Goal: Information Seeking & Learning: Check status

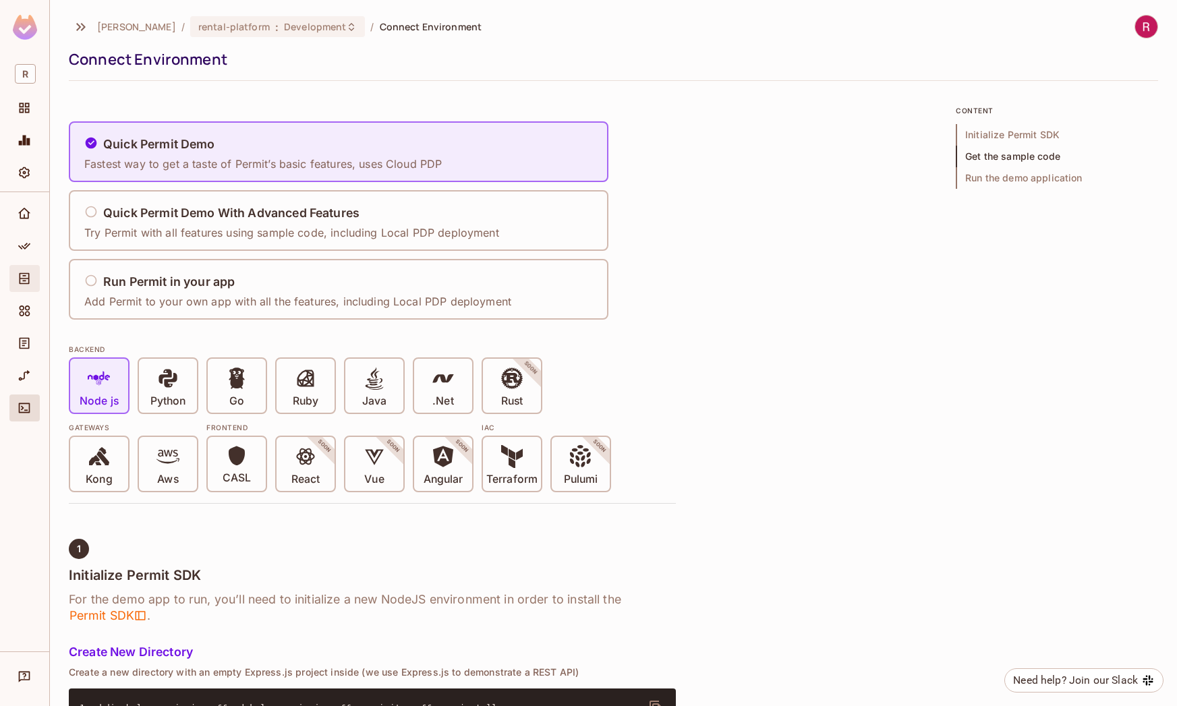
scroll to position [1211, 0]
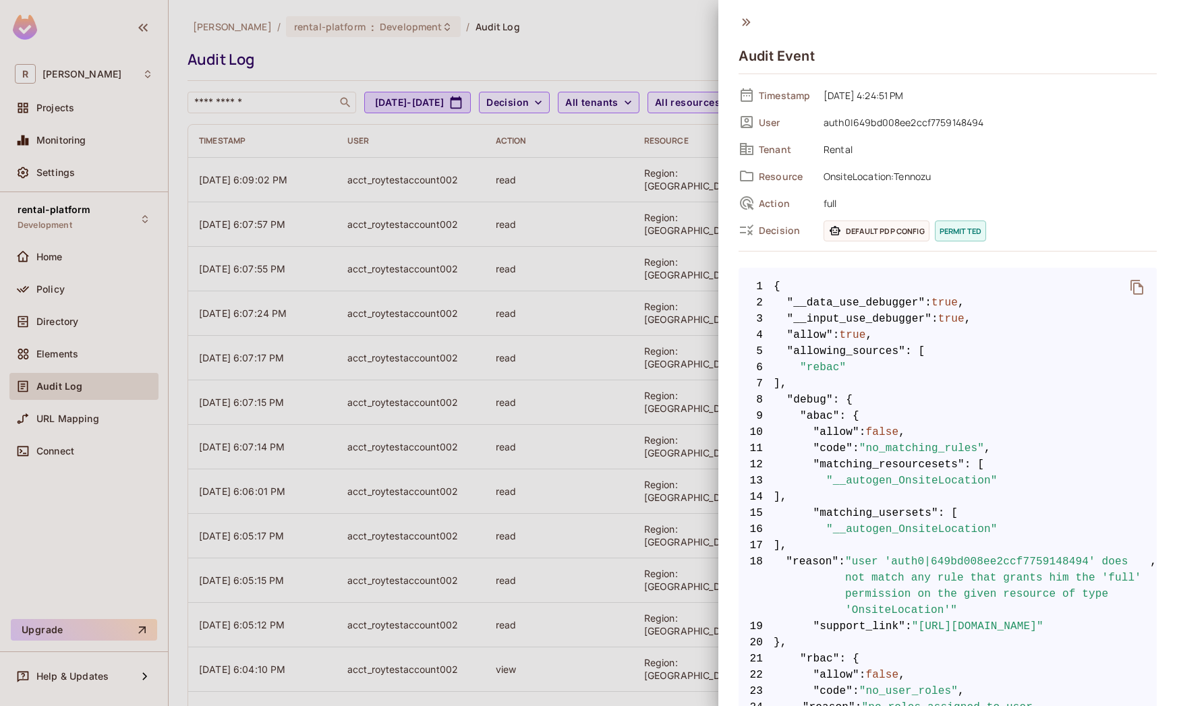
scroll to position [987, 0]
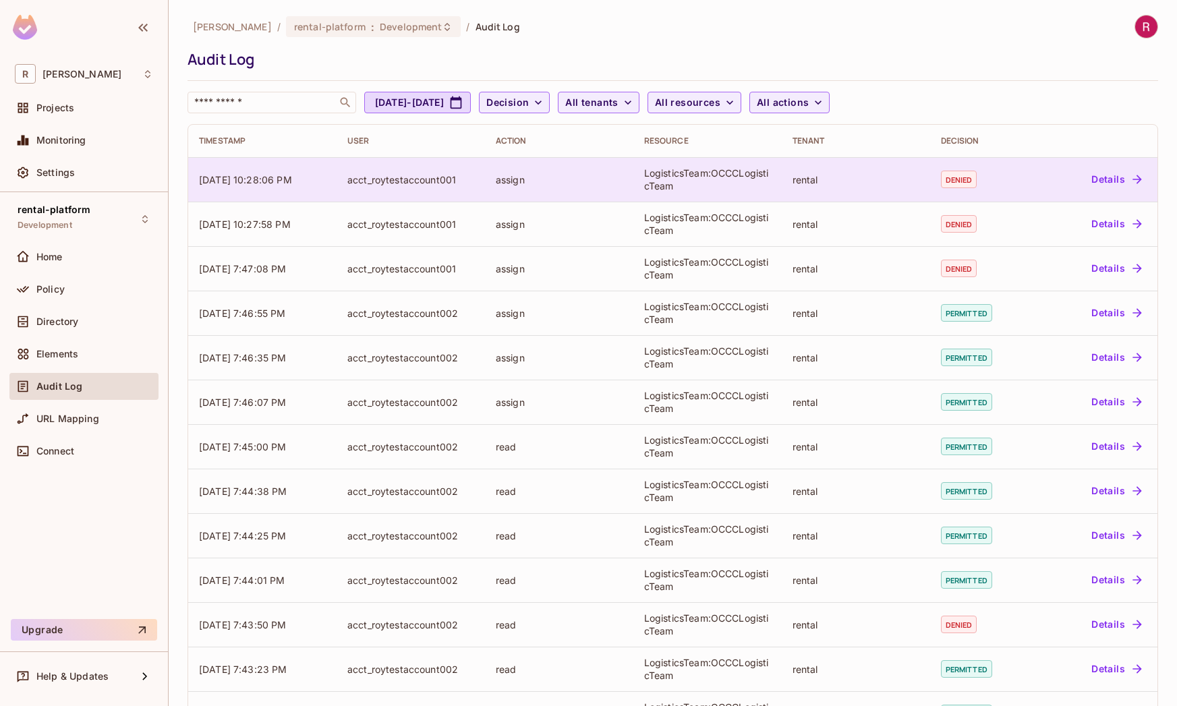
click at [677, 175] on div "LogisticsTeam:OCCCLogisticTeam" at bounding box center [707, 180] width 127 height 26
click at [678, 174] on div "LogisticsTeam:OCCCLogisticTeam" at bounding box center [707, 180] width 127 height 26
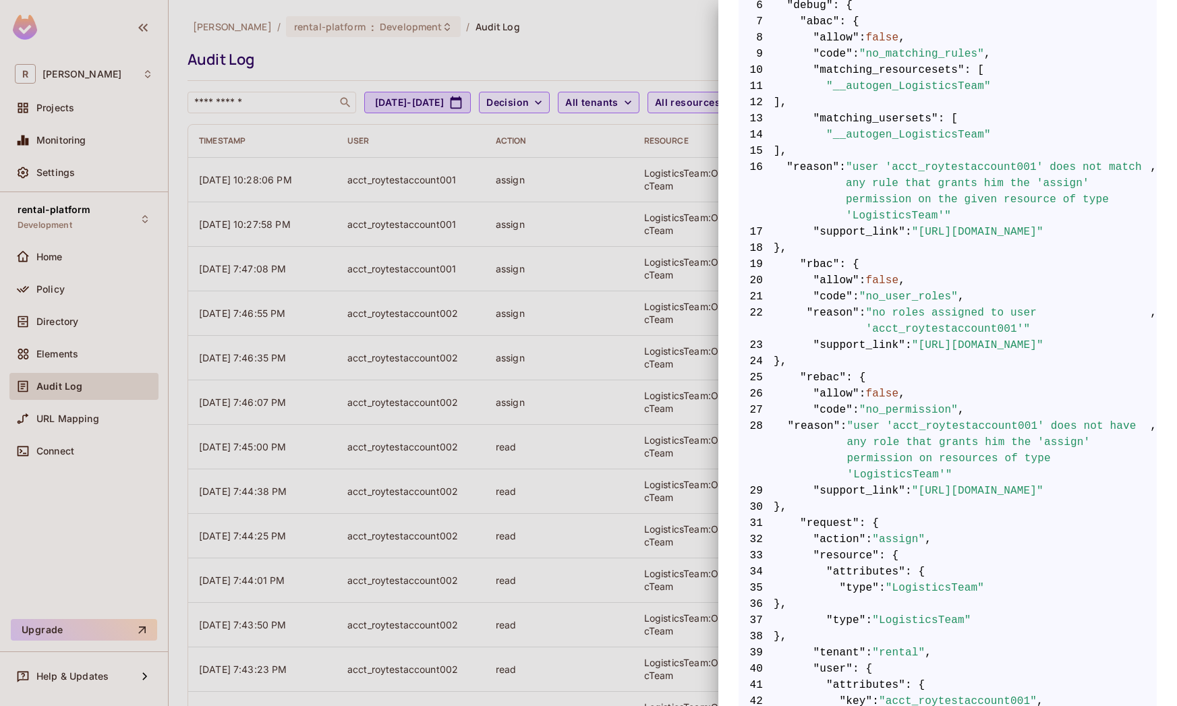
scroll to position [361, 0]
click at [511, 70] on div at bounding box center [588, 353] width 1177 height 706
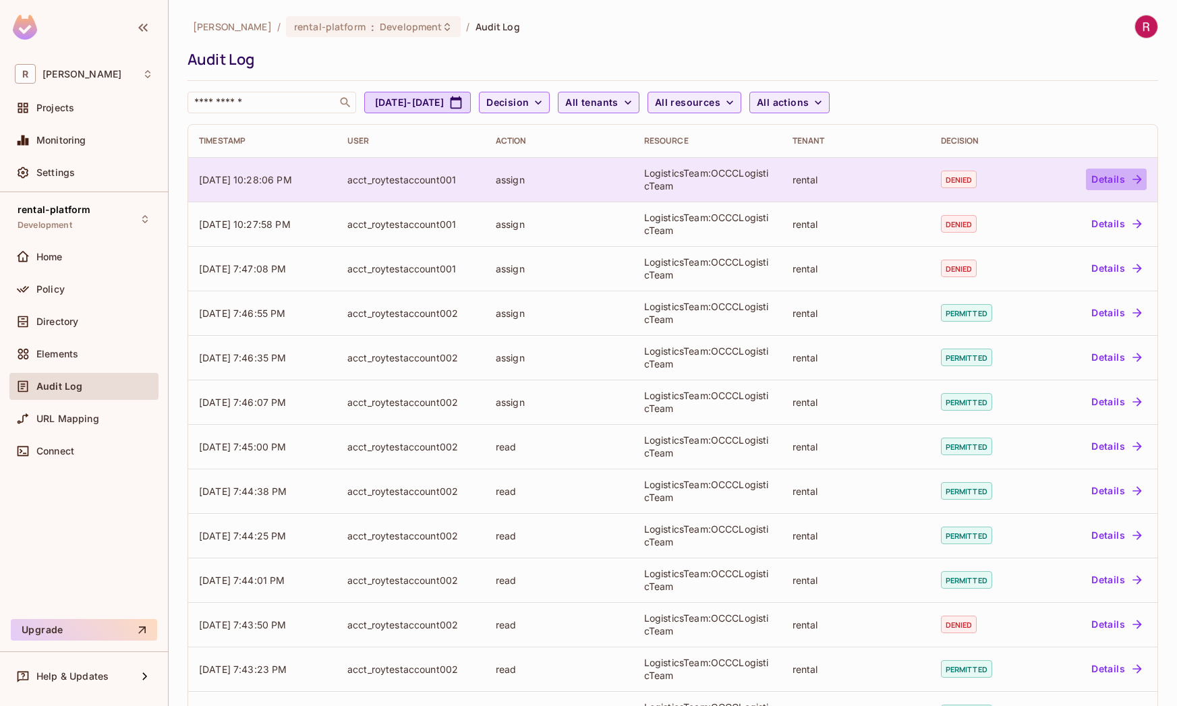
click at [1105, 181] on button "Details" at bounding box center [1116, 180] width 61 height 22
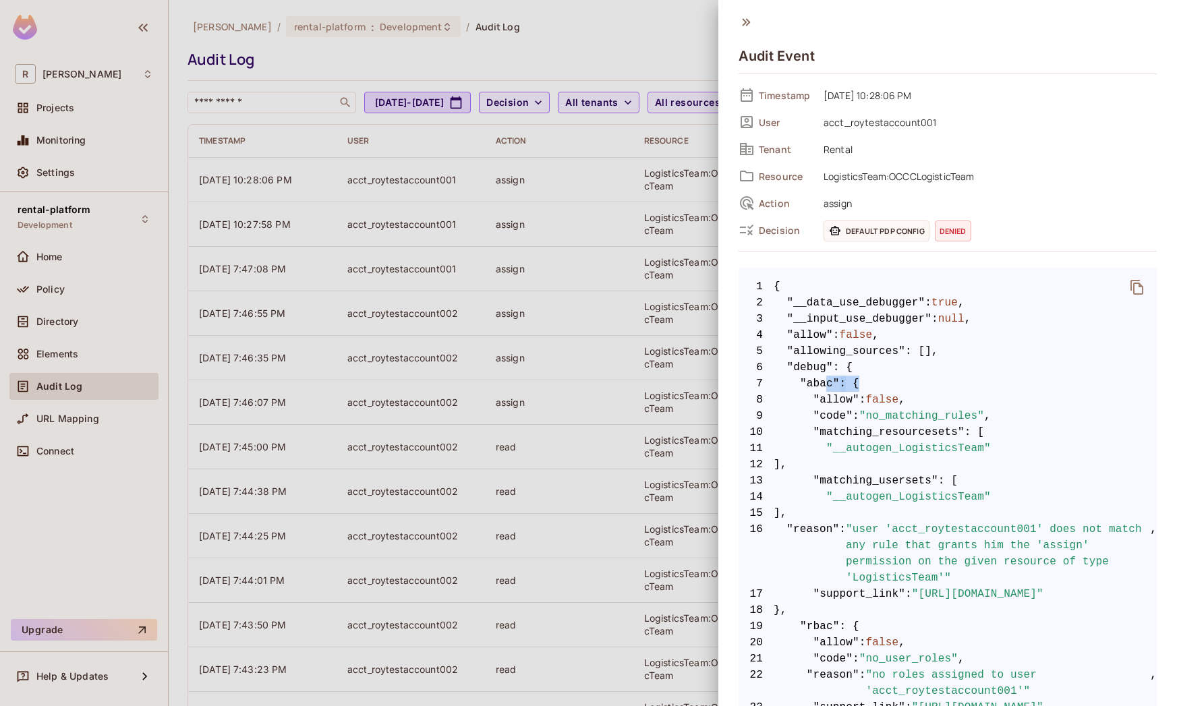
drag, startPoint x: 865, startPoint y: 382, endPoint x: 821, endPoint y: 381, distance: 44.5
click at [821, 381] on span "7 "abac" : {" at bounding box center [947, 384] width 418 height 16
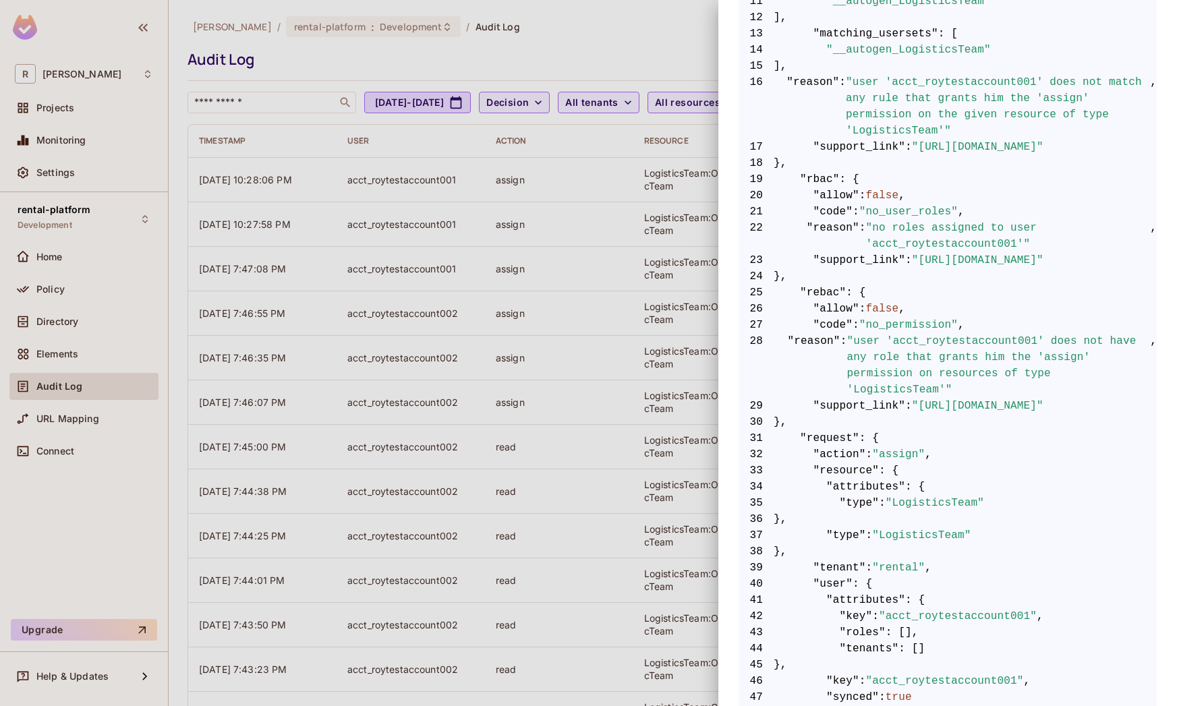
scroll to position [446, 0]
click at [921, 389] on span ""user 'acct_roytestaccount001' does not have any role that grants him the 'assi…" at bounding box center [997, 366] width 303 height 65
copy span "LogisticsTeam"
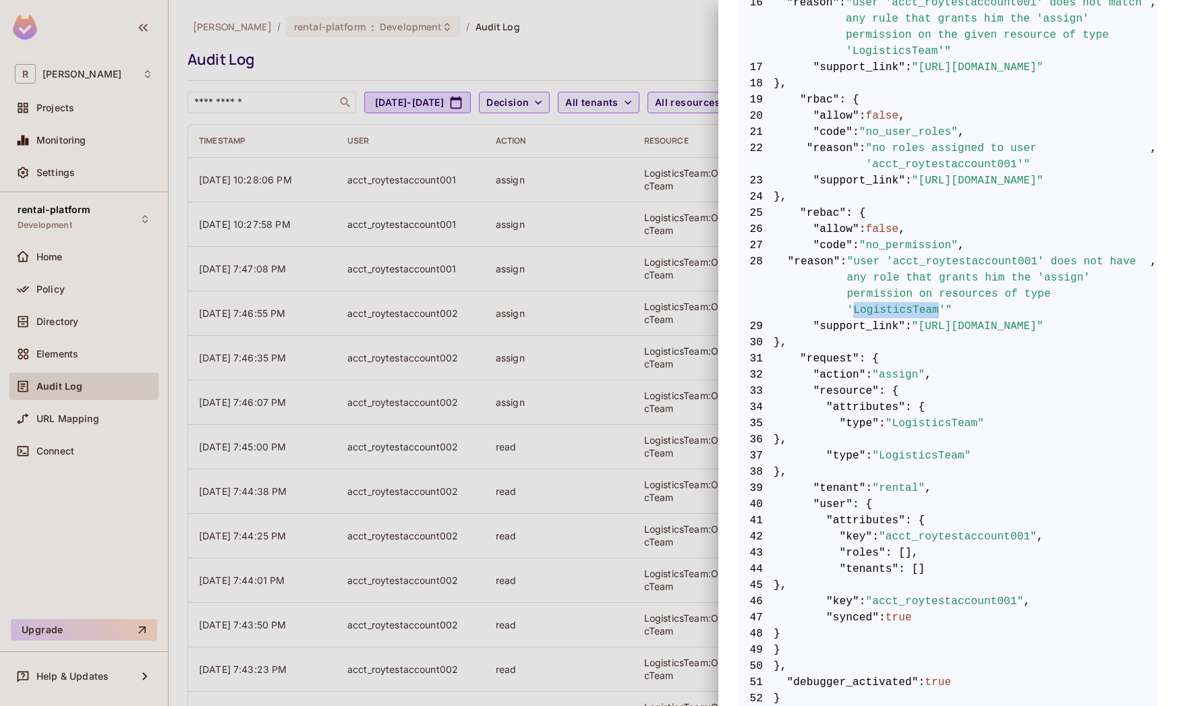
scroll to position [550, 0]
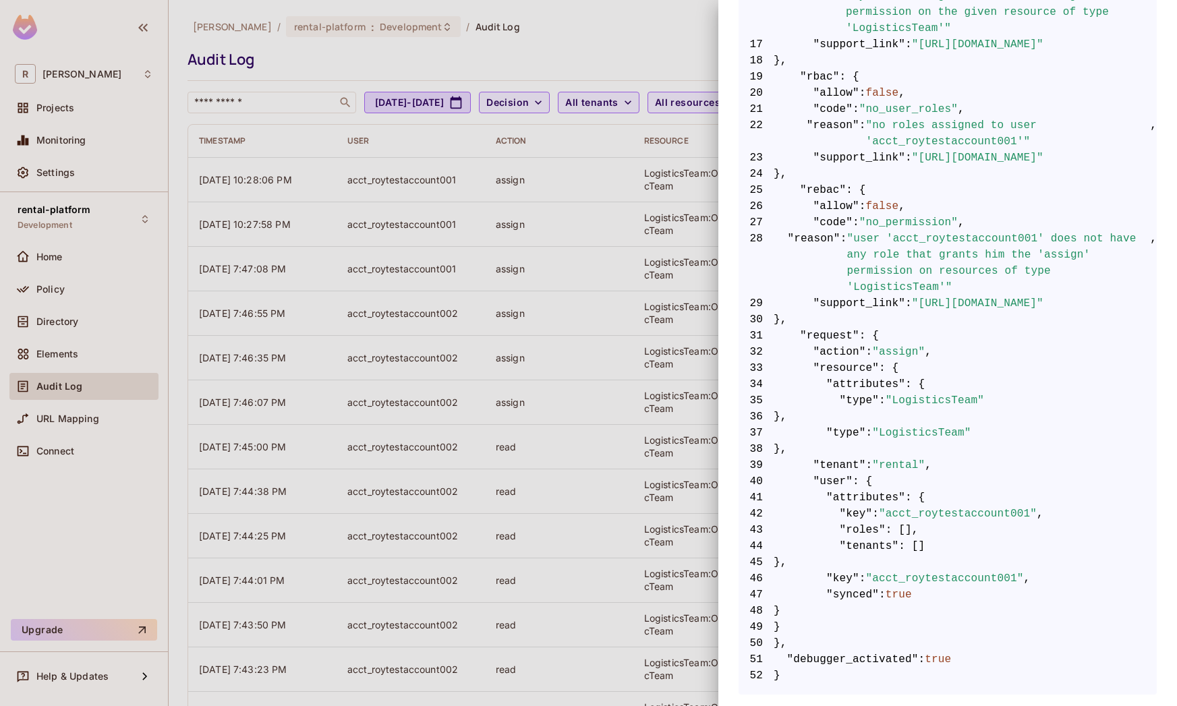
click at [682, 191] on div at bounding box center [588, 353] width 1177 height 706
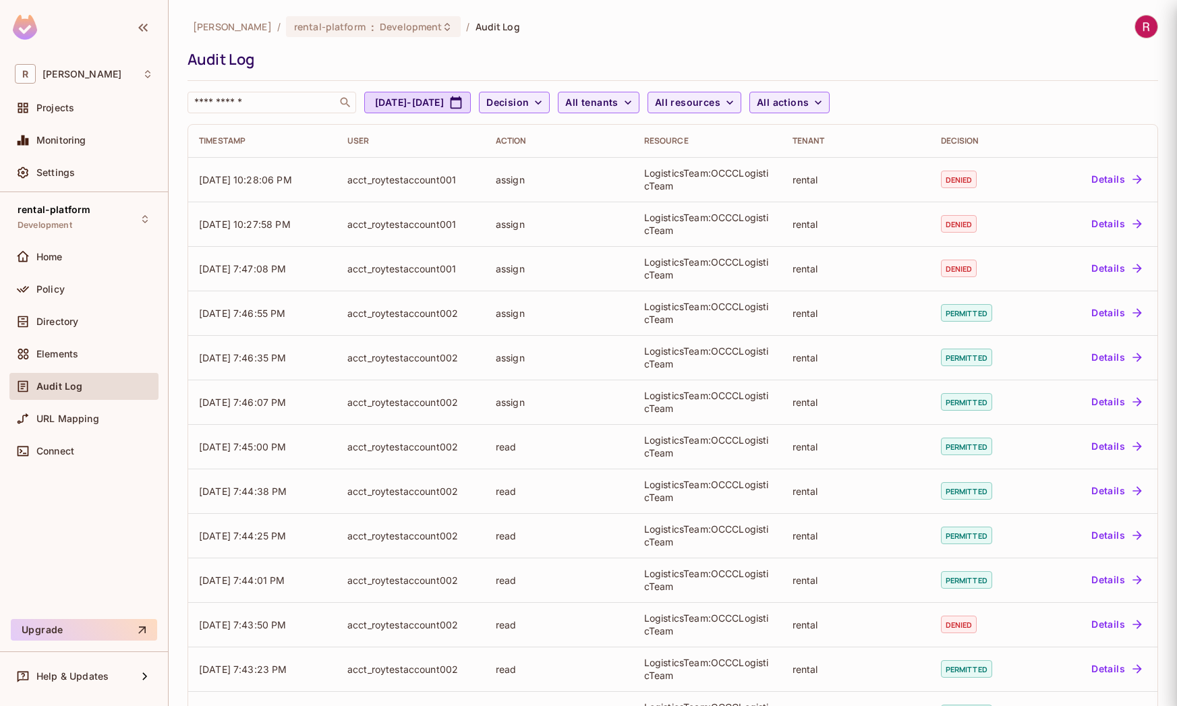
scroll to position [0, 0]
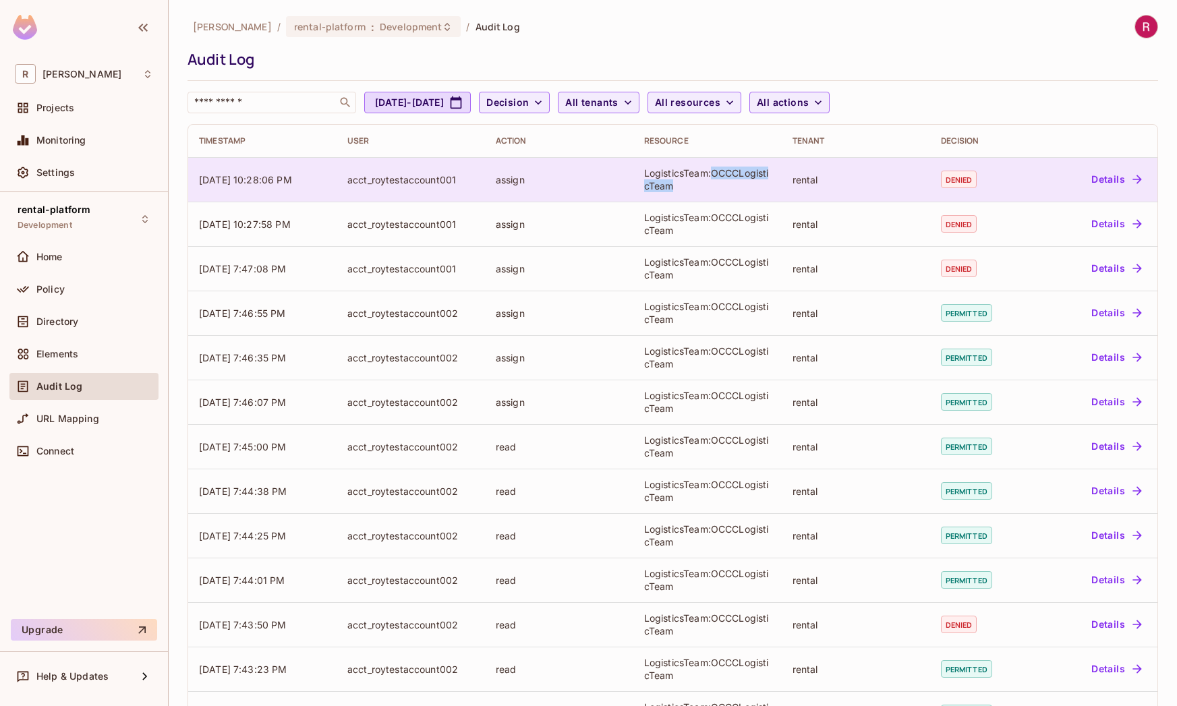
copy div "OCCCLogisticTeam"
drag, startPoint x: 713, startPoint y: 173, endPoint x: 729, endPoint y: 181, distance: 17.5
click at [729, 181] on div "LogisticsTeam:OCCCLogisticTeam" at bounding box center [707, 180] width 127 height 26
